Goal: Check status: Check status

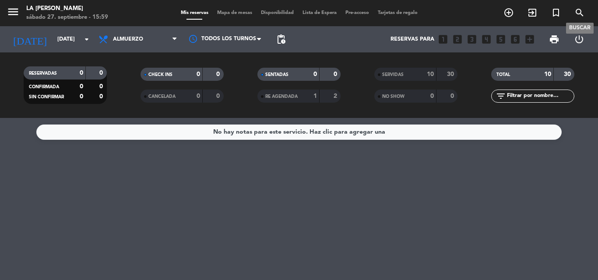
click at [578, 10] on icon "search" at bounding box center [579, 12] width 10 height 10
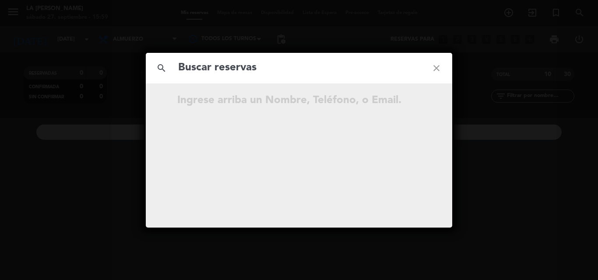
click at [196, 72] on input "text" at bounding box center [298, 68] width 243 height 18
type input "fSCHh8"
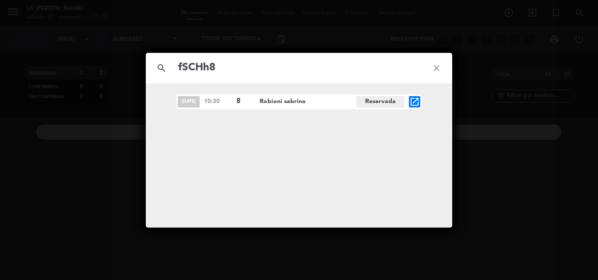
click at [413, 100] on icon "open_in_new" at bounding box center [414, 102] width 10 height 10
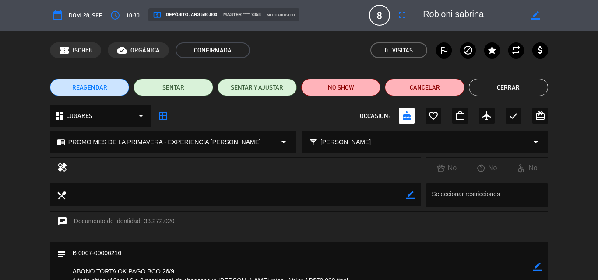
drag, startPoint x: 142, startPoint y: 221, endPoint x: 174, endPoint y: 221, distance: 31.5
click at [174, 221] on div "chat Documento de identidad: 33.272.020" at bounding box center [299, 223] width 498 height 22
click at [538, 265] on icon "border_color" at bounding box center [537, 267] width 8 height 8
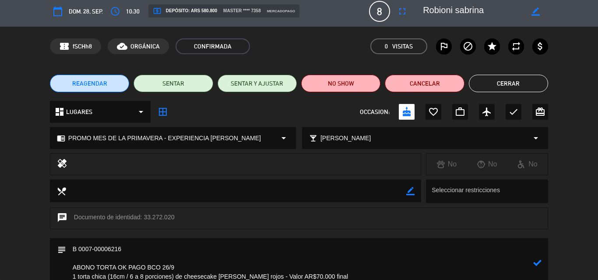
click at [157, 247] on textarea at bounding box center [299, 263] width 467 height 50
paste textarea "B 0007-00006308"
type textarea "B 0007-00006216 B 0007-00006308 ABONO TORTA OK PAGO BCO 26/9 1 torta chica (16c…"
click at [536, 263] on icon at bounding box center [537, 263] width 8 height 8
